Goal: Information Seeking & Learning: Learn about a topic

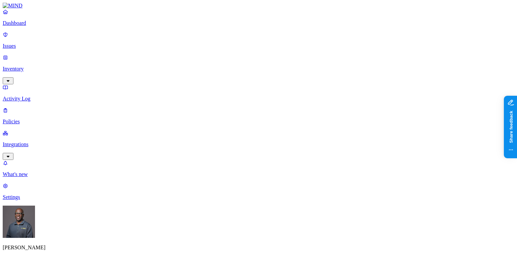
scroll to position [108, 0]
click at [32, 142] on p "Integrations" at bounding box center [259, 145] width 512 height 6
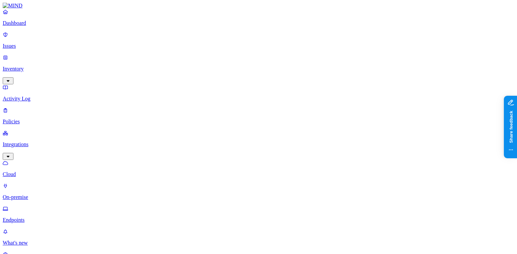
click at [29, 217] on p "Endpoints" at bounding box center [259, 220] width 512 height 6
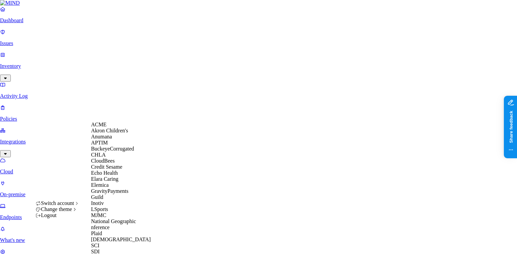
click at [108, 176] on span "Echo Health" at bounding box center [104, 173] width 27 height 6
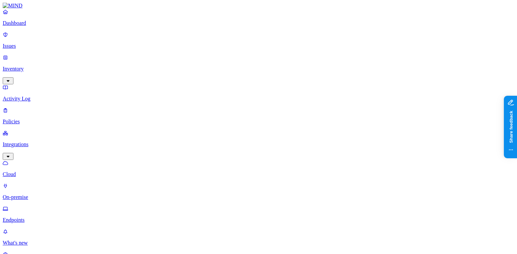
click at [22, 26] on p "Dashboard" at bounding box center [259, 23] width 512 height 6
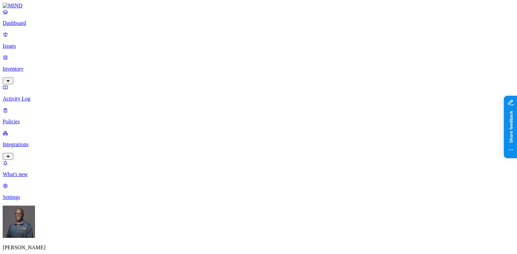
click at [23, 43] on p "Issues" at bounding box center [259, 46] width 512 height 6
click at [35, 66] on p "Inventory" at bounding box center [259, 69] width 512 height 6
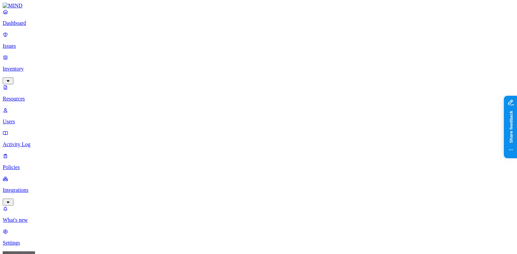
click at [27, 119] on p "Users" at bounding box center [259, 122] width 512 height 6
drag, startPoint x: 223, startPoint y: 36, endPoint x: 263, endPoint y: 38, distance: 40.8
drag, startPoint x: 264, startPoint y: 36, endPoint x: 242, endPoint y: 38, distance: 21.6
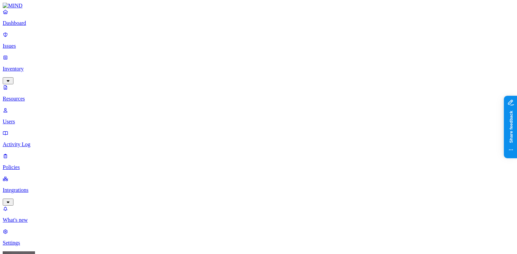
click at [23, 142] on p "Activity Log" at bounding box center [259, 145] width 512 height 6
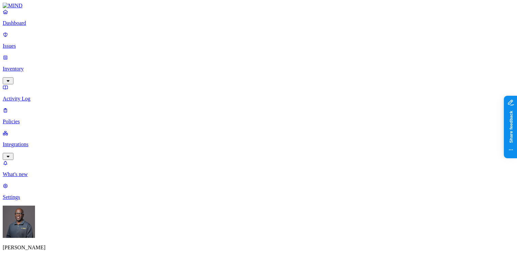
click at [19, 119] on p "Policies" at bounding box center [259, 122] width 512 height 6
click at [23, 26] on p "Dashboard" at bounding box center [259, 23] width 512 height 6
click at [22, 43] on p "Issues" at bounding box center [259, 46] width 512 height 6
click at [41, 142] on p "Integrations" at bounding box center [259, 145] width 512 height 6
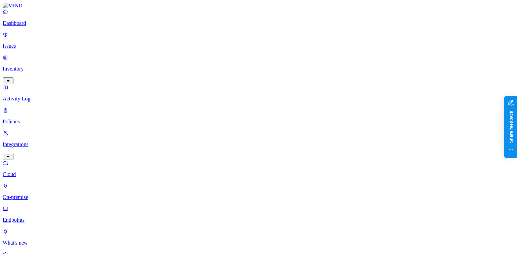
click at [33, 195] on p "On-premise" at bounding box center [259, 198] width 512 height 6
click at [25, 217] on p "Endpoints" at bounding box center [259, 220] width 512 height 6
click at [22, 26] on p "Dashboard" at bounding box center [259, 23] width 512 height 6
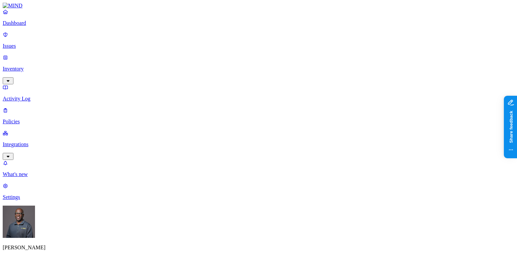
click at [23, 43] on p "Issues" at bounding box center [259, 46] width 512 height 6
click at [22, 66] on p "Inventory" at bounding box center [259, 69] width 512 height 6
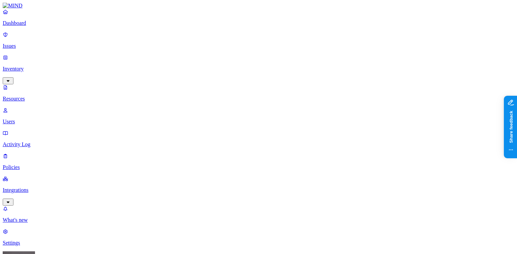
click at [25, 142] on p "Activity Log" at bounding box center [259, 145] width 512 height 6
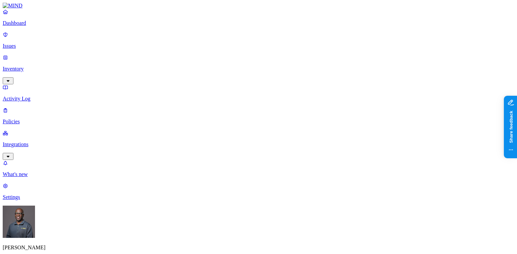
click at [34, 66] on p "Inventory" at bounding box center [259, 69] width 512 height 6
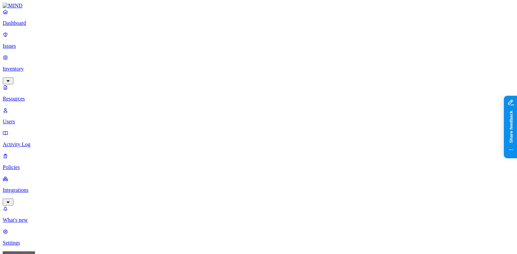
click at [30, 119] on p "Users" at bounding box center [259, 122] width 512 height 6
drag, startPoint x: 222, startPoint y: 36, endPoint x: 303, endPoint y: 42, distance: 80.7
drag, startPoint x: 153, startPoint y: 35, endPoint x: 235, endPoint y: 44, distance: 82.9
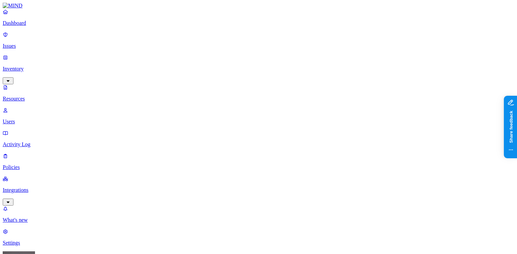
click at [30, 240] on p "Settings" at bounding box center [259, 243] width 512 height 6
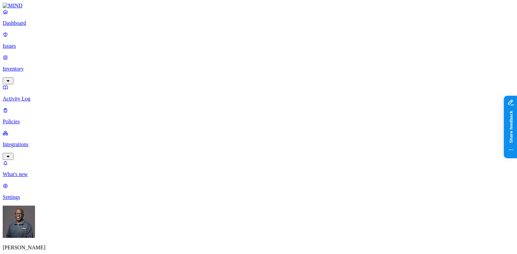
click at [29, 43] on p "Issues" at bounding box center [259, 46] width 512 height 6
click at [36, 66] on p "Inventory" at bounding box center [259, 69] width 512 height 6
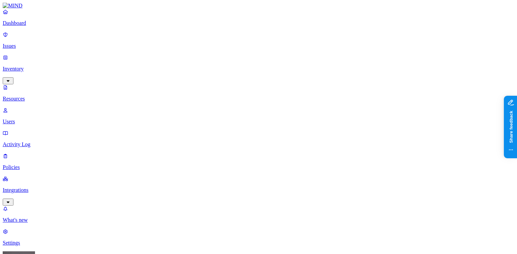
click at [203, 75] on button "button" at bounding box center [205, 76] width 5 height 2
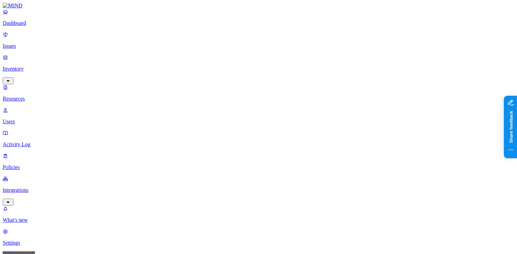
scroll to position [170, 0]
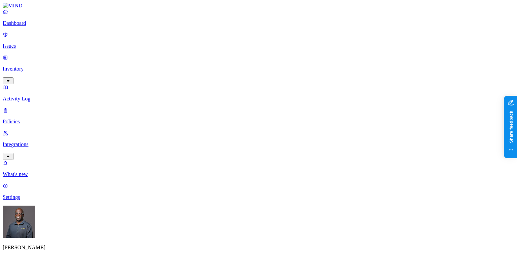
click at [65, 244] on html "Dashboard Issues Inventory Activity Log Policies Integrations What's new 1 Sett…" at bounding box center [258, 232] width 517 height 465
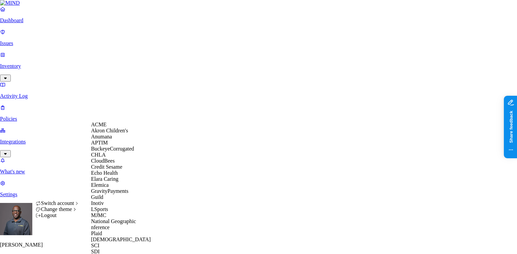
scroll to position [52, 0]
click at [108, 173] on span "Echo Health" at bounding box center [104, 173] width 27 height 6
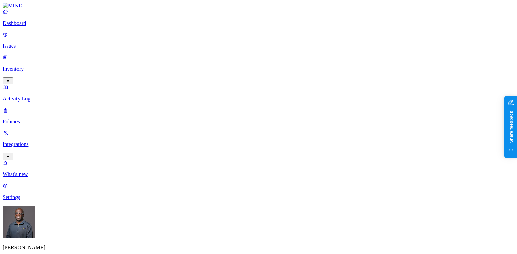
click at [19, 43] on p "Issues" at bounding box center [259, 46] width 512 height 6
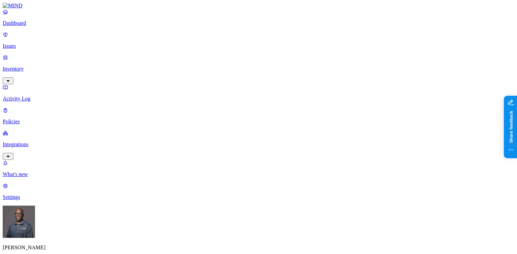
scroll to position [108, 0]
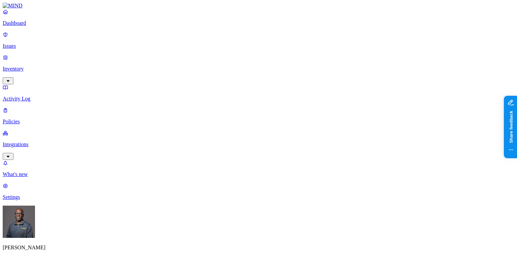
scroll to position [81, 0]
drag, startPoint x: 396, startPoint y: 183, endPoint x: 416, endPoint y: 184, distance: 20.2
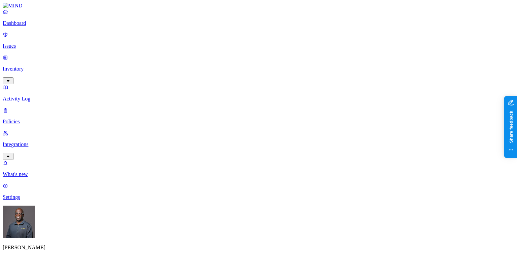
scroll to position [232, 0]
click at [30, 66] on p "Inventory" at bounding box center [259, 69] width 512 height 6
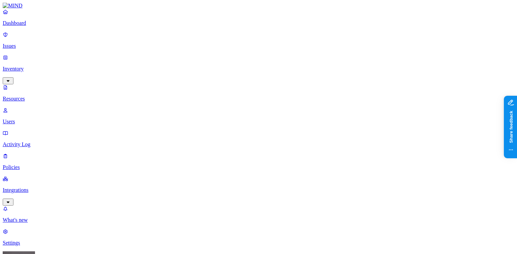
click at [203, 75] on button "button" at bounding box center [205, 76] width 5 height 2
drag, startPoint x: 170, startPoint y: 46, endPoint x: 257, endPoint y: 52, distance: 87.0
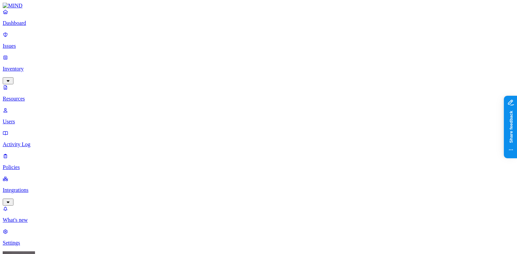
scroll to position [108, 0]
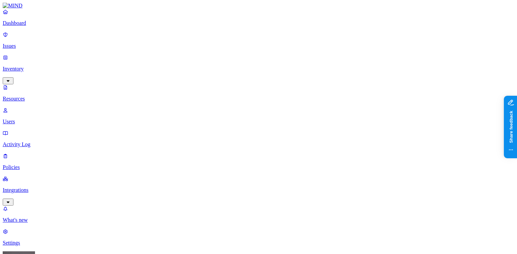
click at [21, 107] on link "Users" at bounding box center [259, 115] width 512 height 17
click at [20, 43] on p "Issues" at bounding box center [259, 46] width 512 height 6
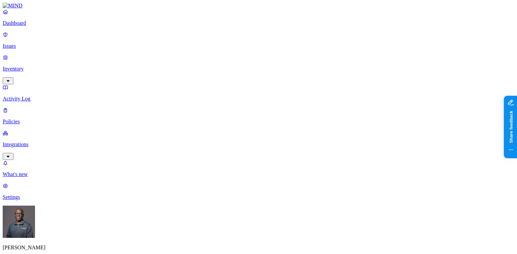
scroll to position [232, 0]
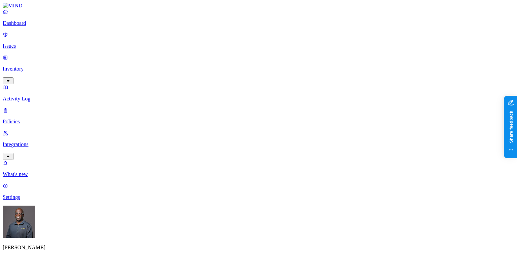
click at [24, 26] on p "Dashboard" at bounding box center [259, 23] width 512 height 6
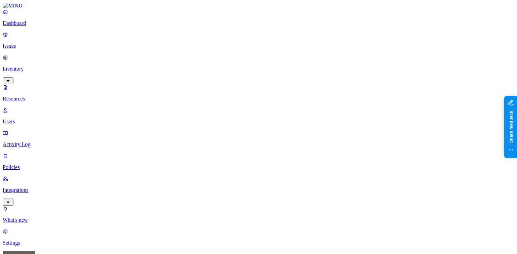
click at [32, 43] on p "Issues" at bounding box center [259, 46] width 512 height 6
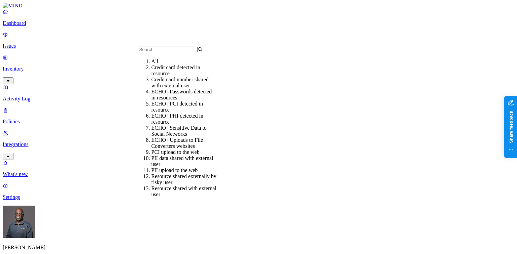
click at [174, 101] on div "ECHO | Passwords detected in resources" at bounding box center [183, 95] width 65 height 12
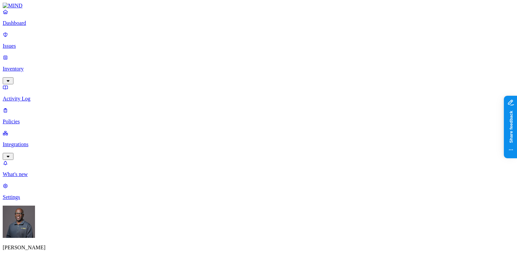
click at [36, 66] on p "Inventory" at bounding box center [259, 69] width 512 height 6
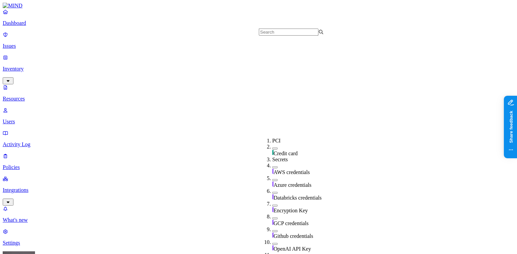
scroll to position [162, 0]
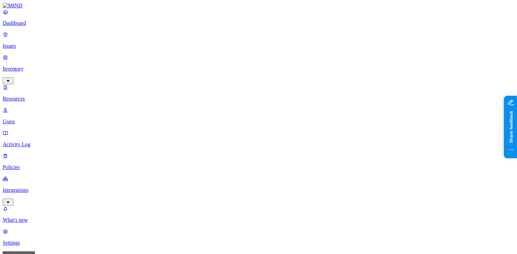
drag, startPoint x: 488, startPoint y: 22, endPoint x: 456, endPoint y: 22, distance: 32.0
click at [28, 165] on p "Policies" at bounding box center [259, 168] width 512 height 6
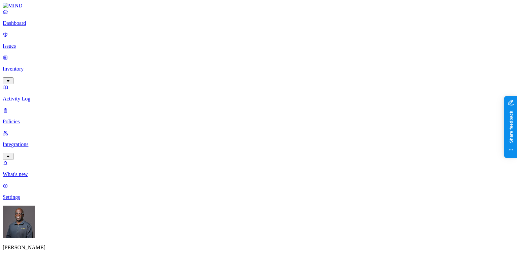
click at [22, 43] on p "Issues" at bounding box center [259, 46] width 512 height 6
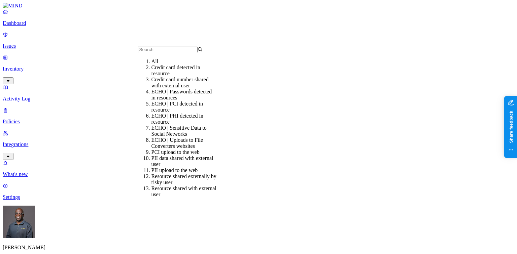
click at [175, 100] on div "ECHO | Passwords detected in resources" at bounding box center [183, 95] width 65 height 12
